Goal: Task Accomplishment & Management: Manage account settings

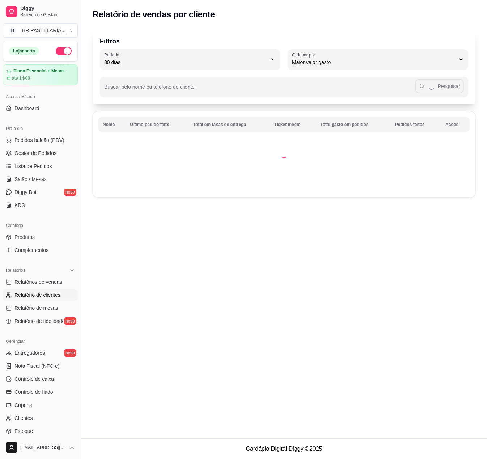
select select "30"
select select "HIGHEST_TOTAL_SPENT_WITH_ORDERS"
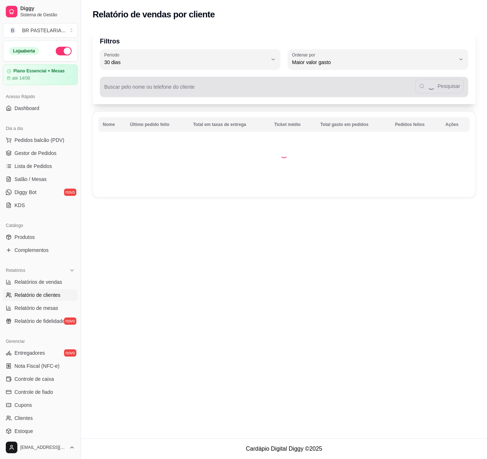
click at [444, 85] on div "Pesquisar" at bounding box center [284, 87] width 360 height 14
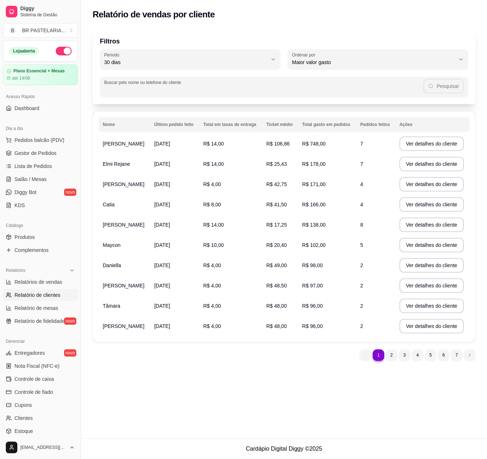
click at [456, 85] on div "Pesquisar" at bounding box center [284, 87] width 360 height 14
type input "[PERSON_NAME]"
click at [434, 86] on icon "button" at bounding box center [431, 86] width 6 height 6
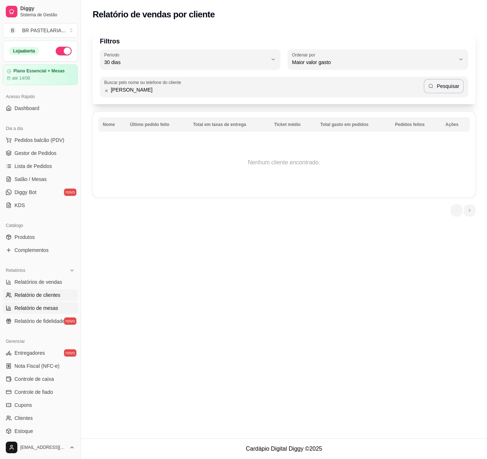
click at [60, 314] on link "Relatório de mesas" at bounding box center [40, 308] width 75 height 12
select select "TOTAL_OF_ORDERS"
select select "7"
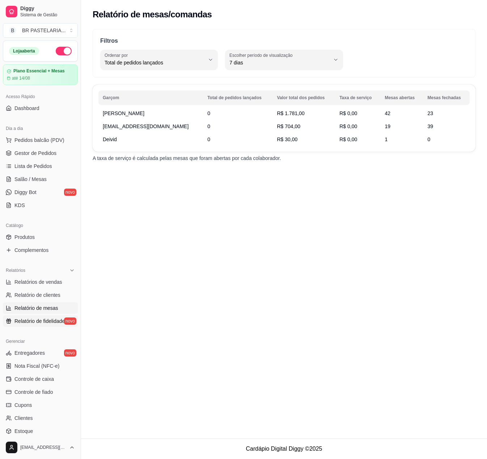
click at [56, 325] on span "Relatório de fidelidade" at bounding box center [39, 320] width 50 height 7
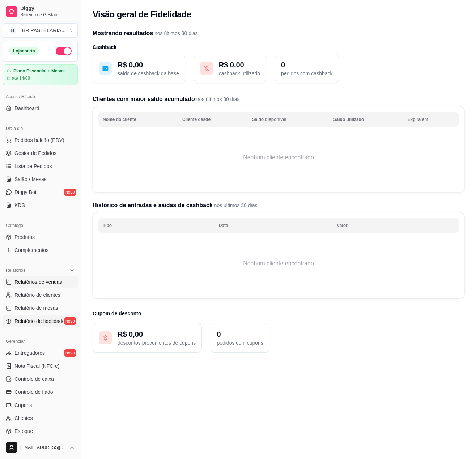
click at [43, 286] on span "Relatórios de vendas" at bounding box center [38, 281] width 48 height 7
select select "ALL"
select select "0"
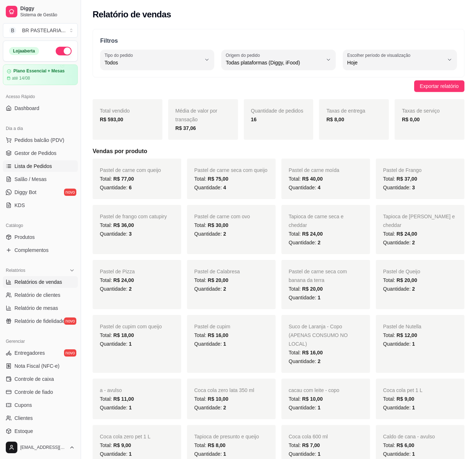
click at [51, 171] on link "Lista de Pedidos" at bounding box center [40, 166] width 75 height 12
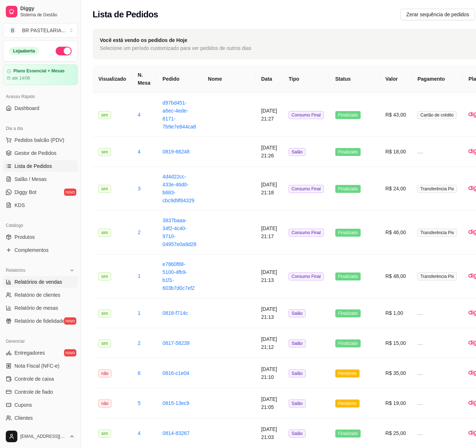
click at [30, 288] on link "Relatórios de vendas" at bounding box center [40, 282] width 75 height 12
select select "ALL"
select select "0"
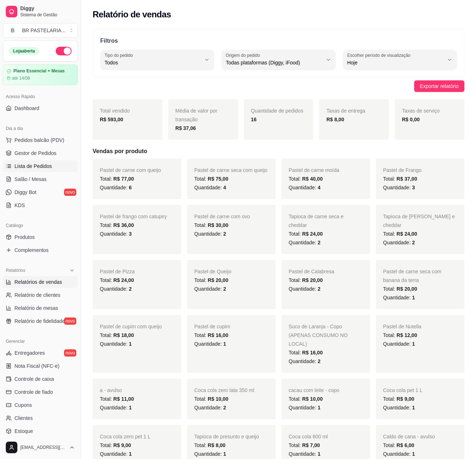
click at [48, 170] on span "Lista de Pedidos" at bounding box center [33, 165] width 38 height 7
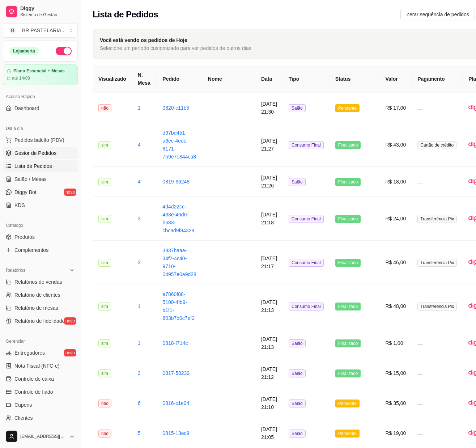
click at [46, 157] on span "Gestor de Pedidos" at bounding box center [35, 152] width 42 height 7
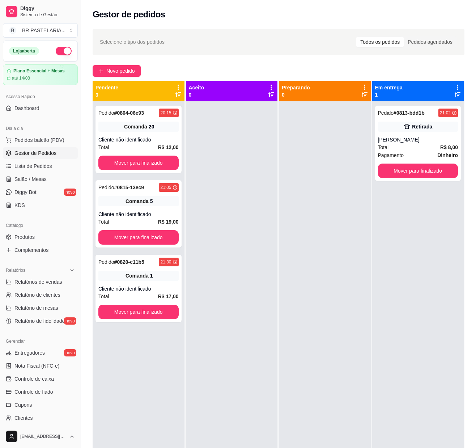
click at [318, 207] on div at bounding box center [325, 325] width 92 height 448
click at [27, 286] on span "Relatórios de vendas" at bounding box center [38, 281] width 48 height 7
select select "ALL"
select select "0"
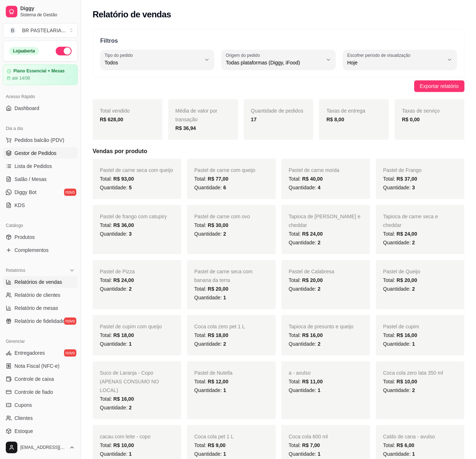
click at [48, 159] on link "Gestor de Pedidos" at bounding box center [40, 153] width 75 height 12
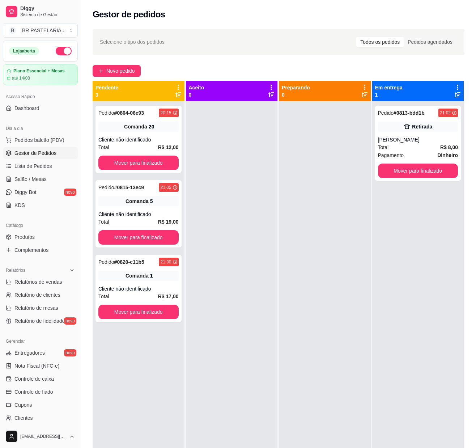
click at [255, 203] on div at bounding box center [232, 325] width 92 height 448
click at [300, 304] on div at bounding box center [325, 325] width 92 height 448
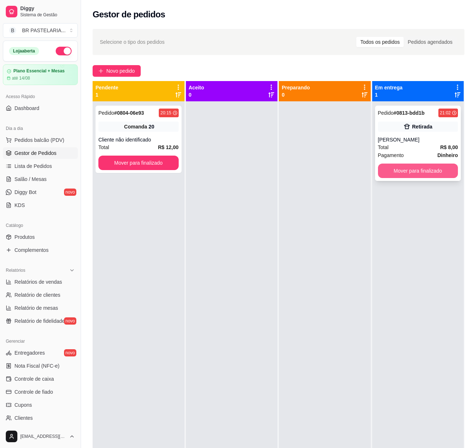
click at [406, 176] on button "Mover para finalizado" at bounding box center [418, 171] width 80 height 14
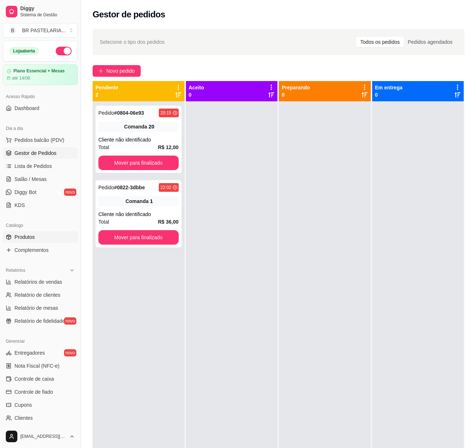
drag, startPoint x: 22, startPoint y: 284, endPoint x: 38, endPoint y: 241, distance: 45.6
click at [22, 284] on link "Relatórios de vendas" at bounding box center [40, 282] width 75 height 12
select select "ALL"
select select "0"
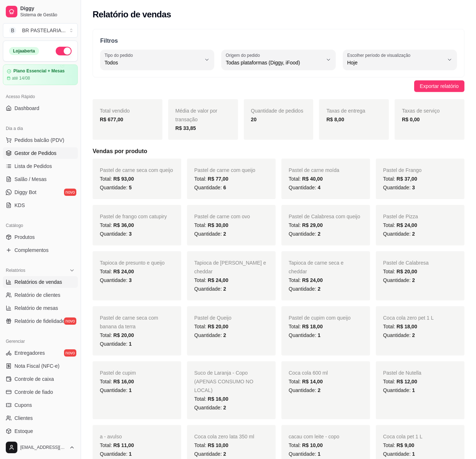
click at [43, 157] on span "Gestor de Pedidos" at bounding box center [35, 152] width 42 height 7
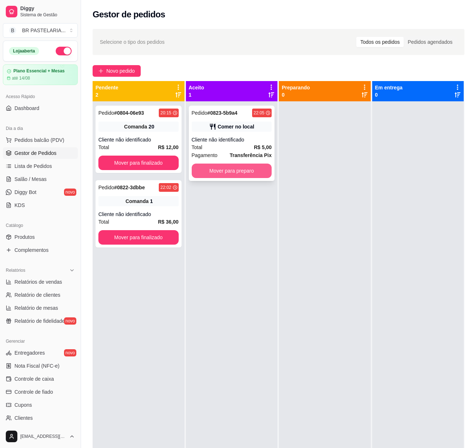
click at [222, 174] on button "Mover para preparo" at bounding box center [232, 171] width 80 height 14
click at [306, 173] on div at bounding box center [325, 325] width 92 height 448
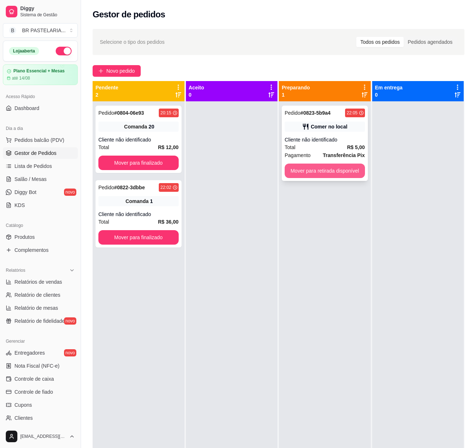
click at [339, 169] on button "Mover para retirada disponível" at bounding box center [325, 171] width 80 height 14
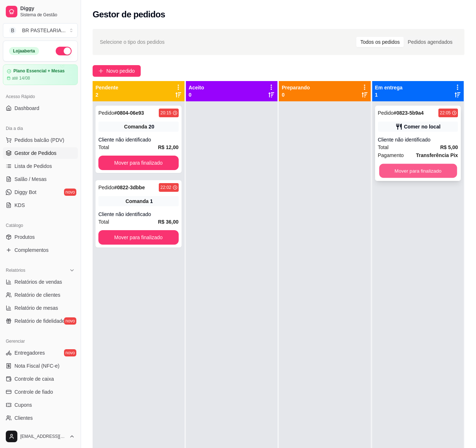
click at [400, 169] on button "Mover para finalizado" at bounding box center [418, 171] width 78 height 14
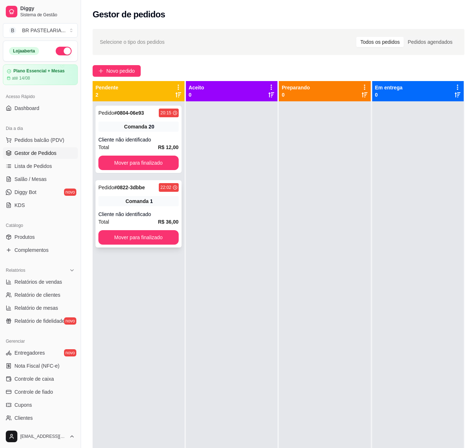
click at [133, 202] on span "Comanda" at bounding box center [137, 201] width 23 height 7
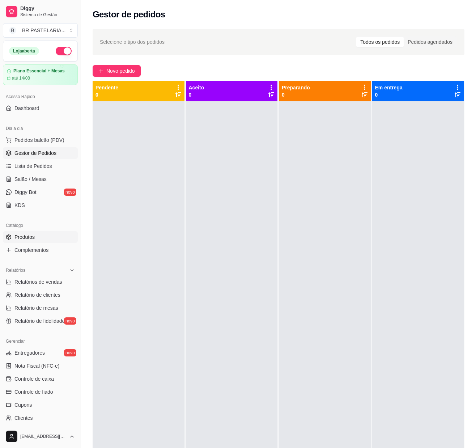
click at [23, 241] on span "Produtos" at bounding box center [24, 236] width 20 height 7
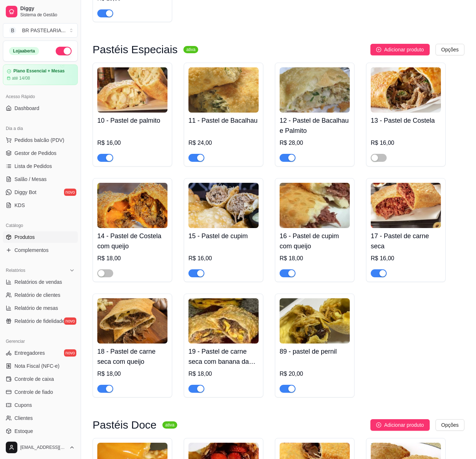
scroll to position [434, 0]
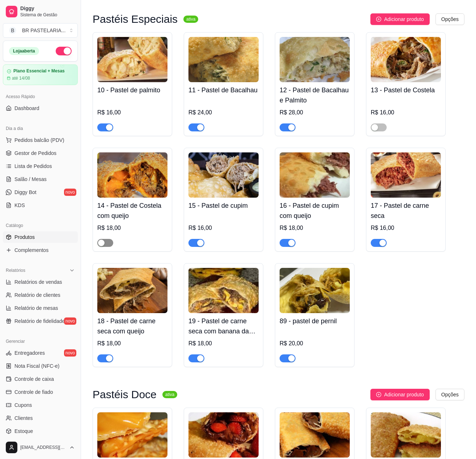
click at [103, 246] on div "button" at bounding box center [101, 243] width 7 height 7
click at [377, 130] on div "button" at bounding box center [375, 127] width 7 height 7
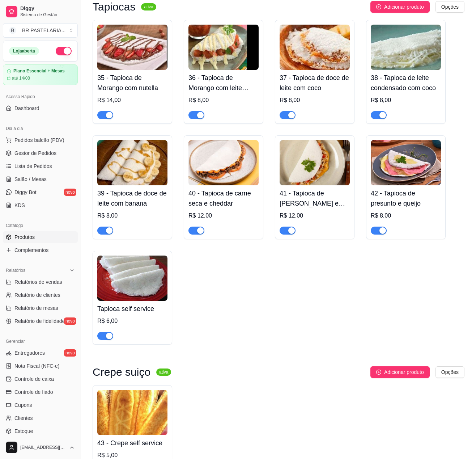
scroll to position [1448, 0]
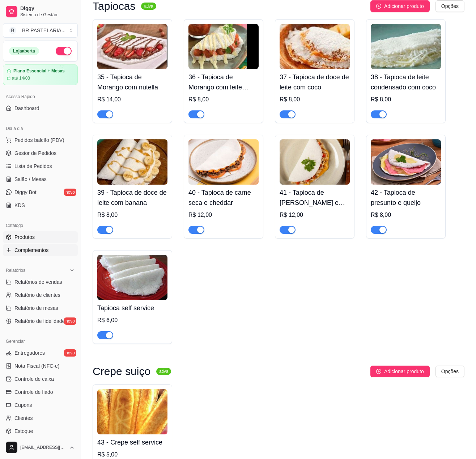
click at [44, 254] on span "Complementos" at bounding box center [31, 249] width 34 height 7
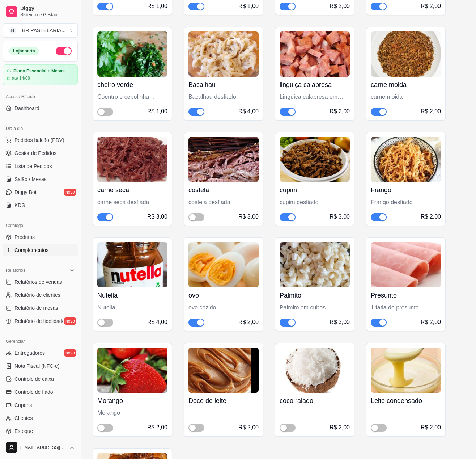
scroll to position [1303, 0]
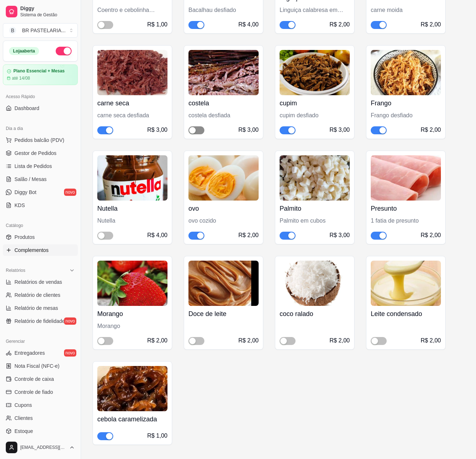
click at [200, 134] on span "button" at bounding box center [197, 130] width 16 height 8
click at [32, 156] on link "Gestor de Pedidos" at bounding box center [40, 153] width 75 height 12
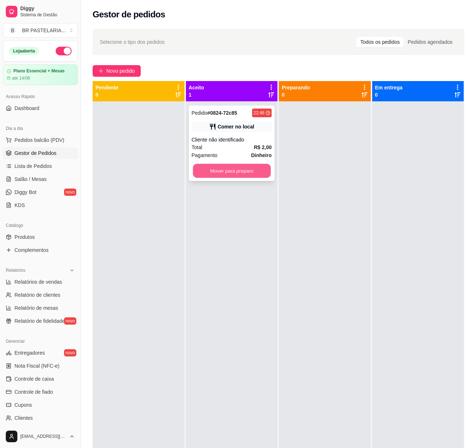
click at [232, 166] on button "Mover para preparo" at bounding box center [232, 171] width 78 height 14
click at [310, 169] on div at bounding box center [325, 325] width 92 height 448
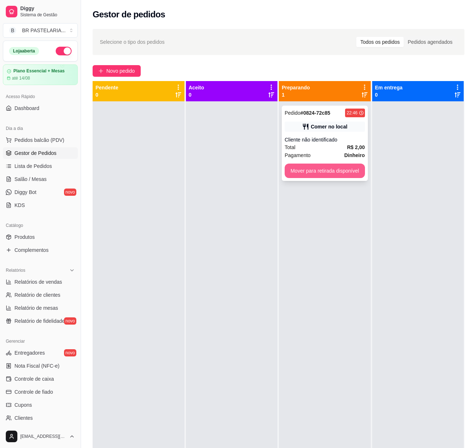
click at [320, 171] on button "Mover para retirada disponível" at bounding box center [325, 171] width 80 height 14
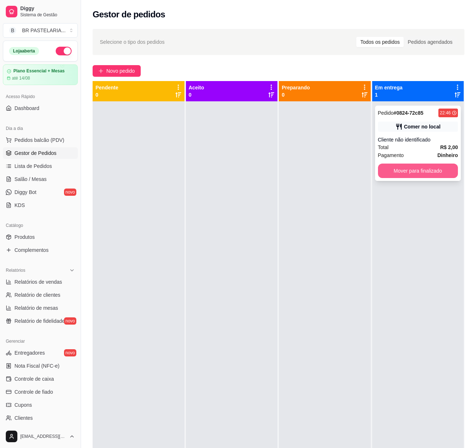
click at [406, 174] on button "Mover para finalizado" at bounding box center [418, 171] width 80 height 14
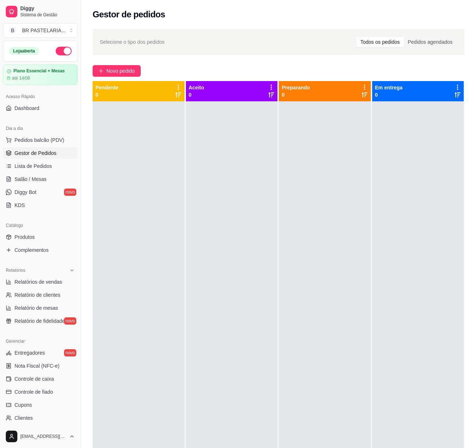
scroll to position [0, 1]
click at [67, 290] on div "Relatórios Relatórios de vendas Relatório de clientes Relatório de mesas Relató…" at bounding box center [40, 296] width 81 height 68
click at [59, 286] on span "Relatórios de vendas" at bounding box center [38, 281] width 48 height 7
select select "ALL"
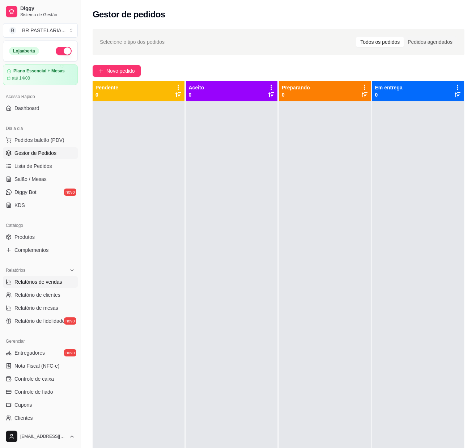
select select "0"
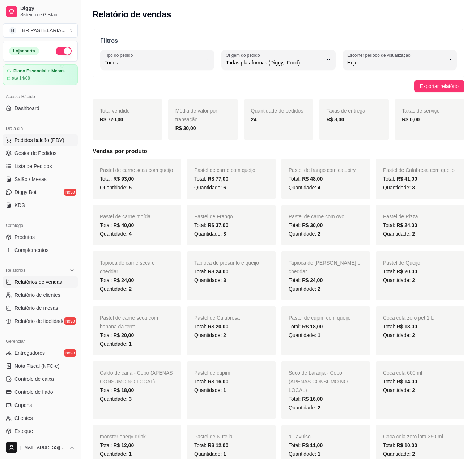
click at [22, 144] on span "Pedidos balcão (PDV)" at bounding box center [39, 139] width 50 height 7
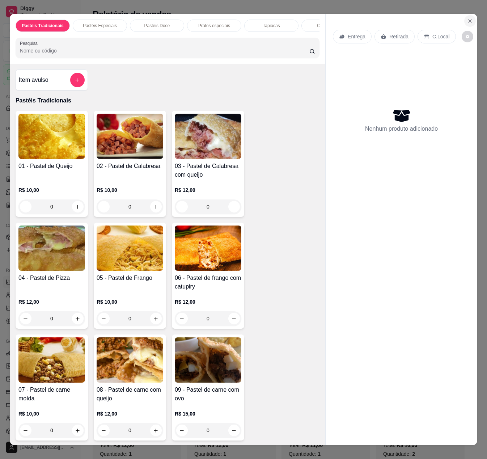
click at [467, 18] on icon "Close" at bounding box center [470, 21] width 6 height 6
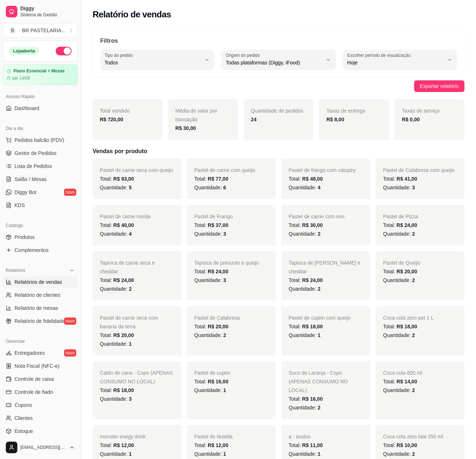
click at [36, 295] on ul "Relatórios de vendas Relatório de clientes Relatório de mesas Relatório de fide…" at bounding box center [40, 301] width 75 height 51
drag, startPoint x: 135, startPoint y: 88, endPoint x: 126, endPoint y: 89, distance: 8.7
click at [131, 89] on div "Exportar relatório" at bounding box center [279, 86] width 372 height 12
click at [41, 157] on span "Gestor de Pedidos" at bounding box center [35, 152] width 42 height 7
